Goal: Transaction & Acquisition: Purchase product/service

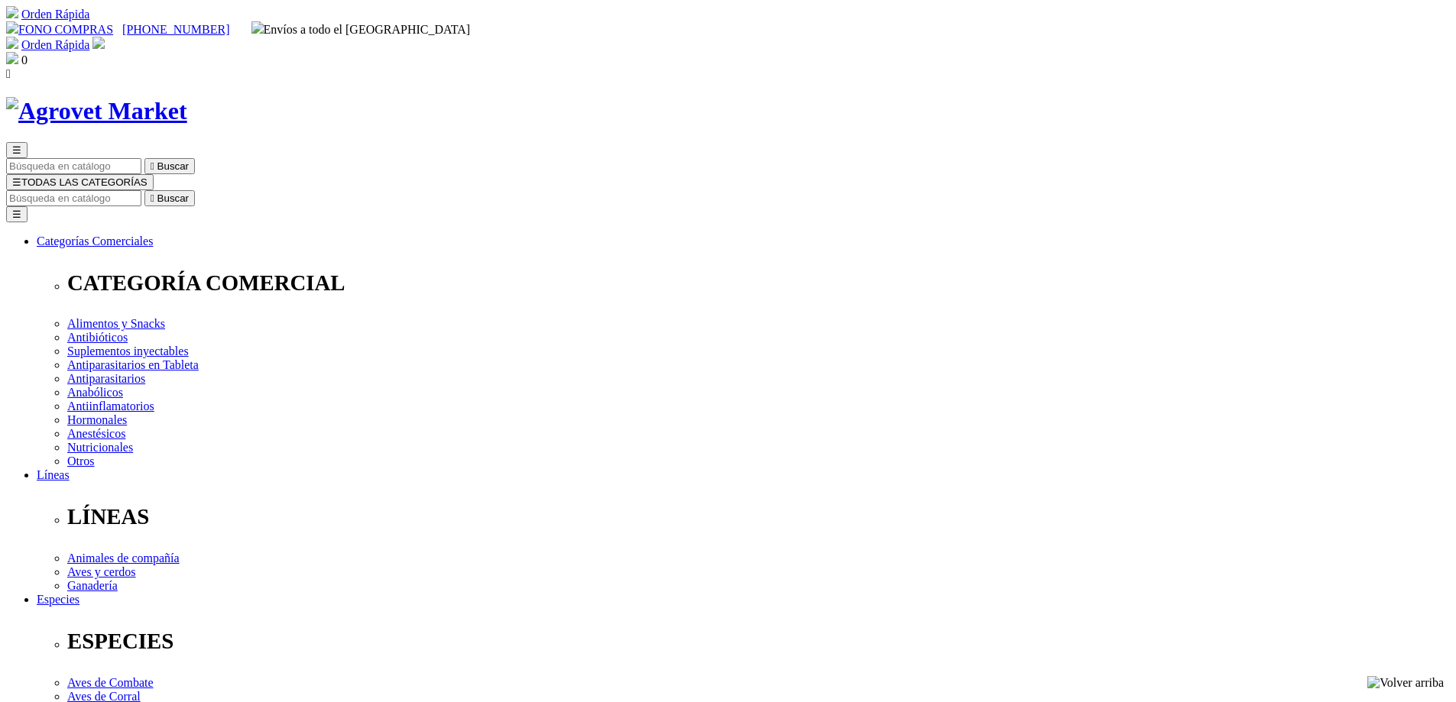
click at [187, 97] on img at bounding box center [96, 111] width 181 height 28
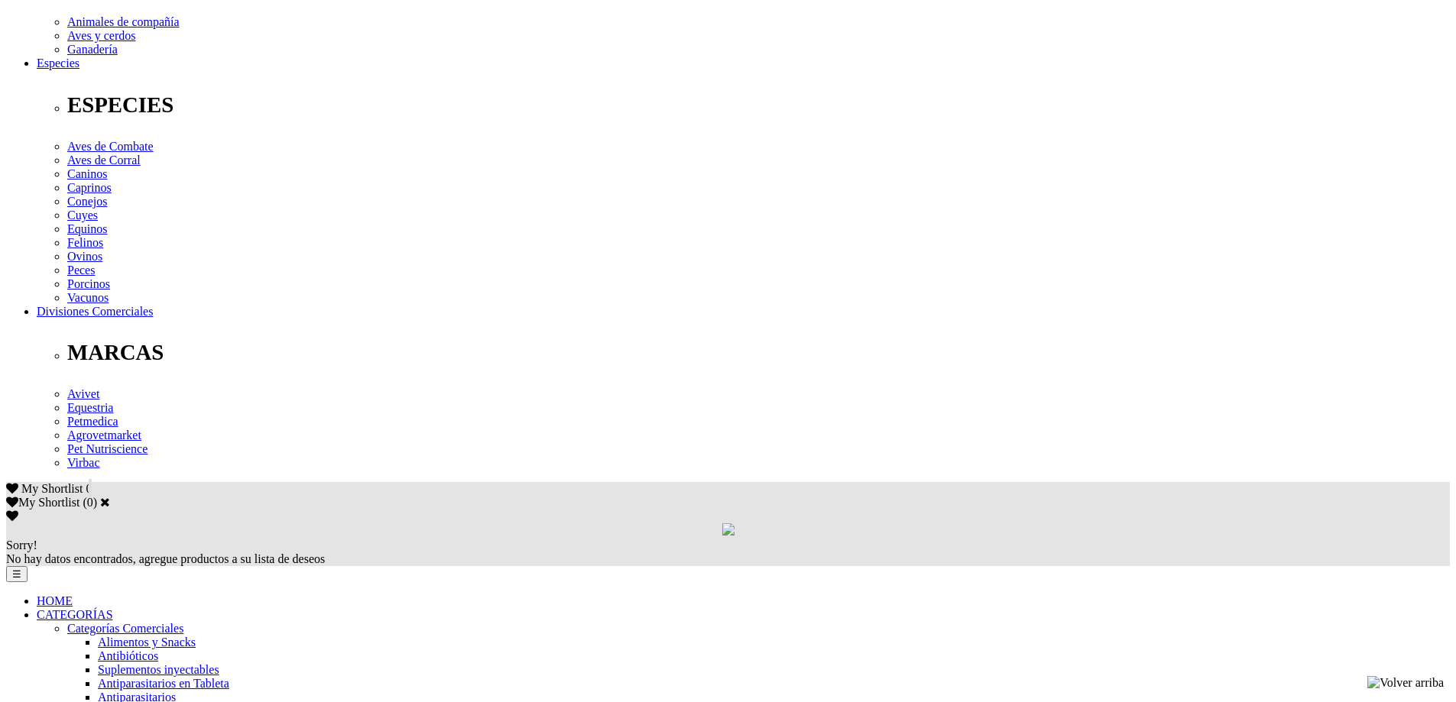
scroll to position [443, 0]
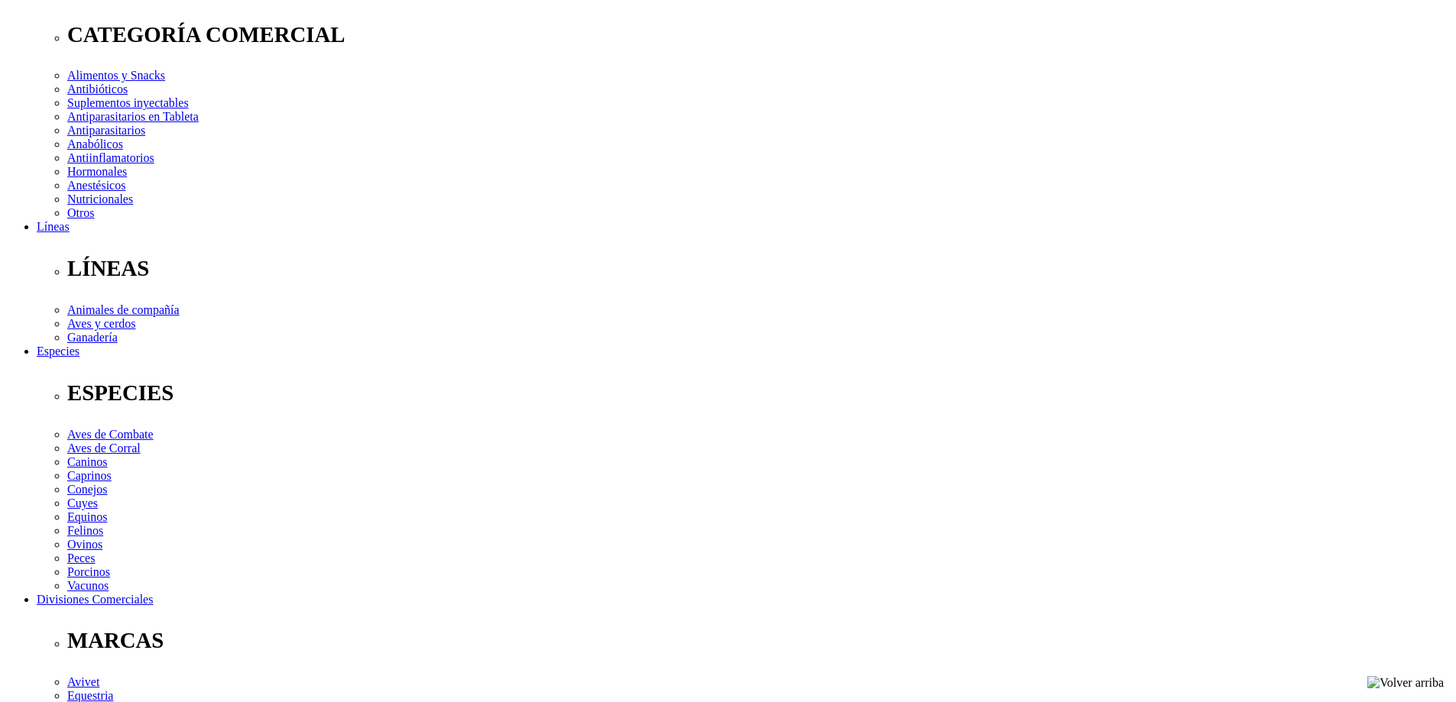
scroll to position [0, 0]
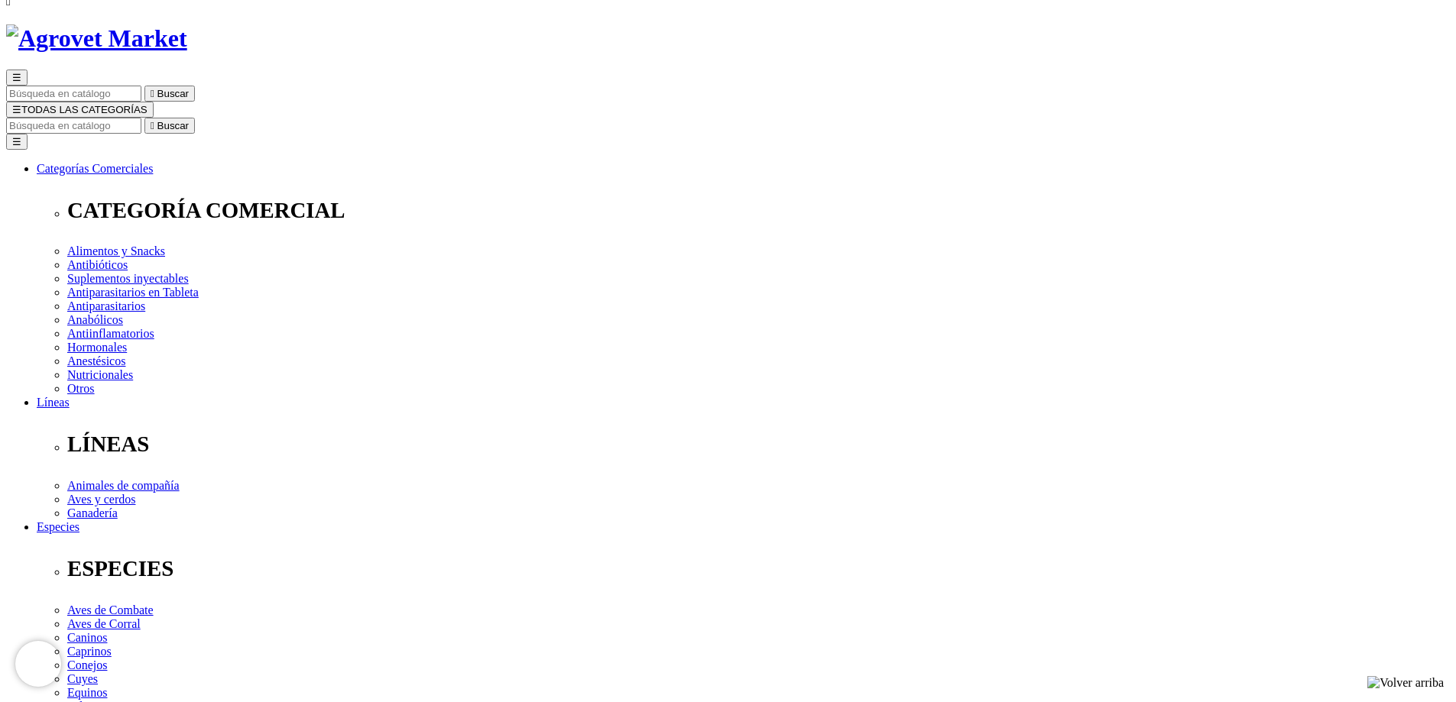
scroll to position [122, 0]
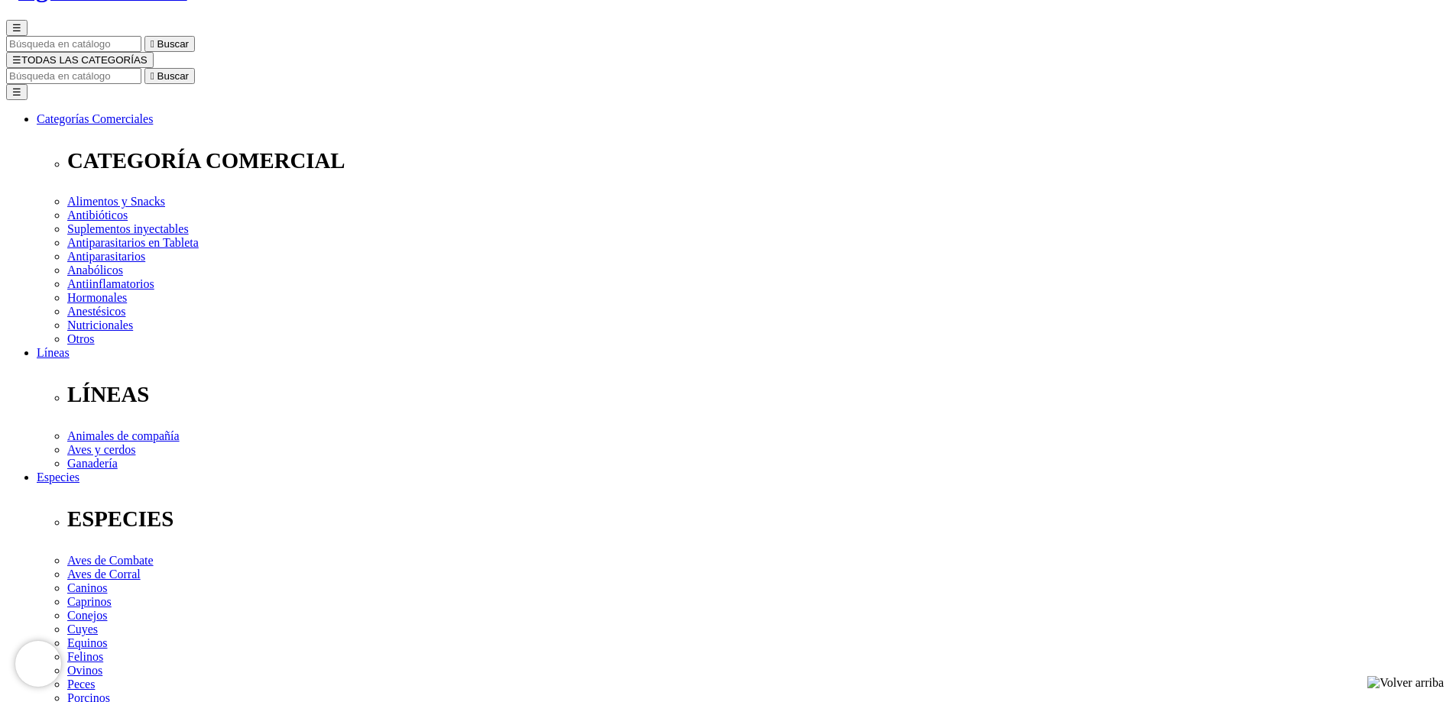
drag, startPoint x: 0, startPoint y: 0, endPoint x: 1456, endPoint y: 158, distance: 1464.4
